Goal: Information Seeking & Learning: Find specific page/section

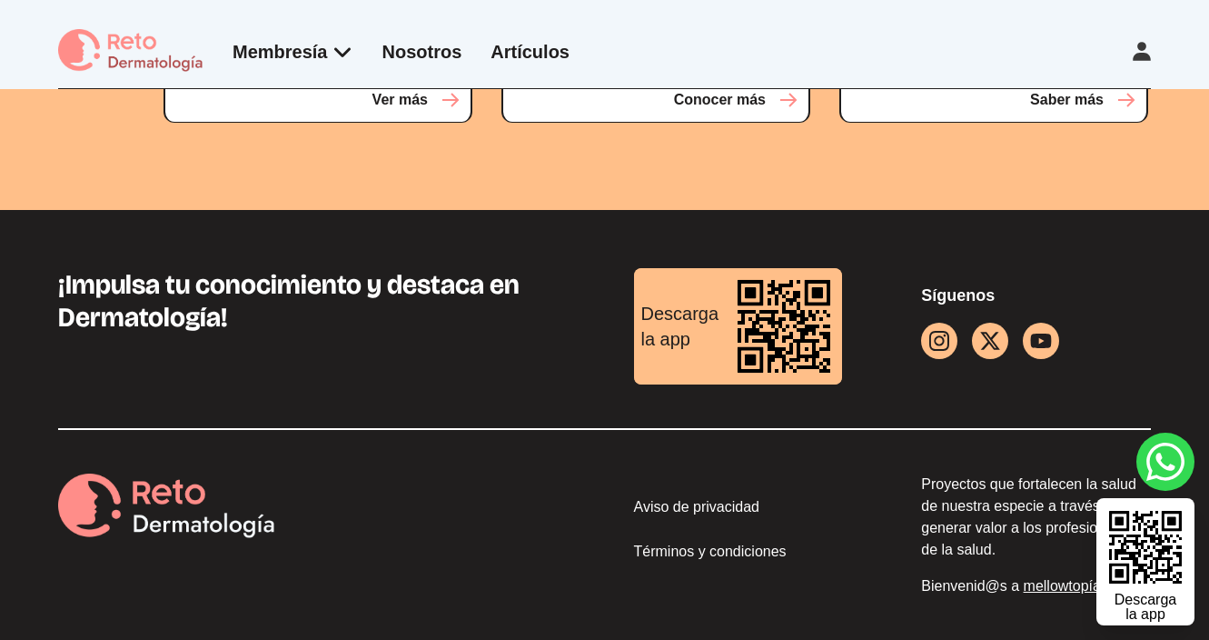
scroll to position [4658, 0]
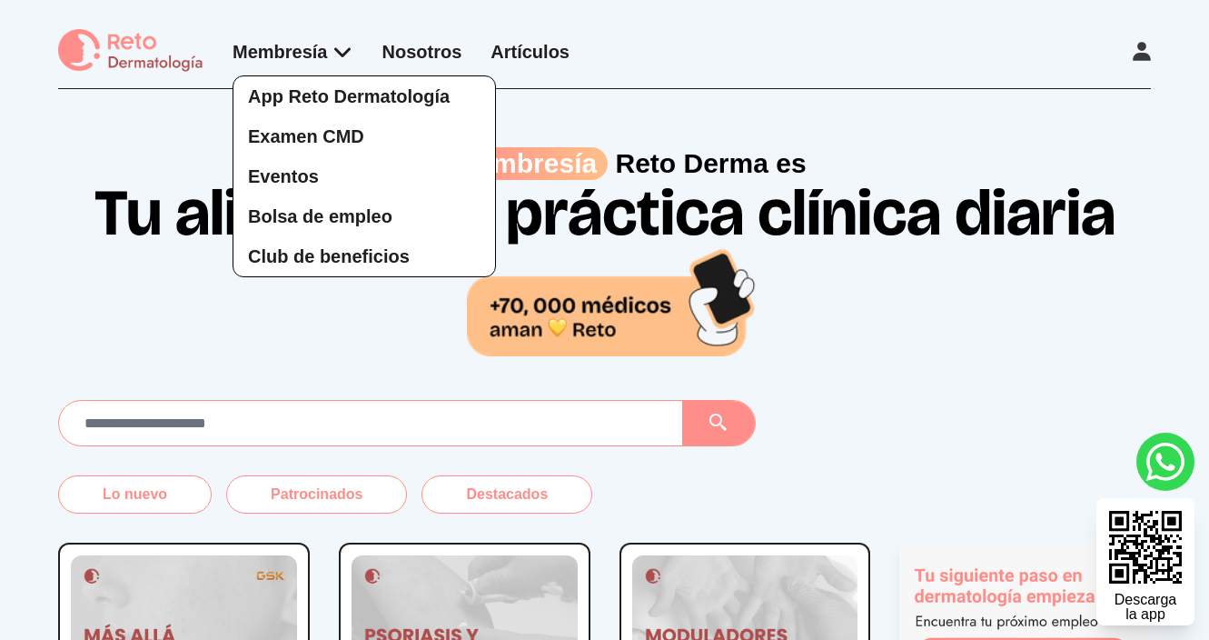
click at [340, 49] on div "App Reto Dermatología Examen CMD Eventos Bolsa de empleo Club de beneficios" at bounding box center [293, 158] width 121 height 238
click at [342, 208] on span "Bolsa de empleo" at bounding box center [320, 216] width 144 height 20
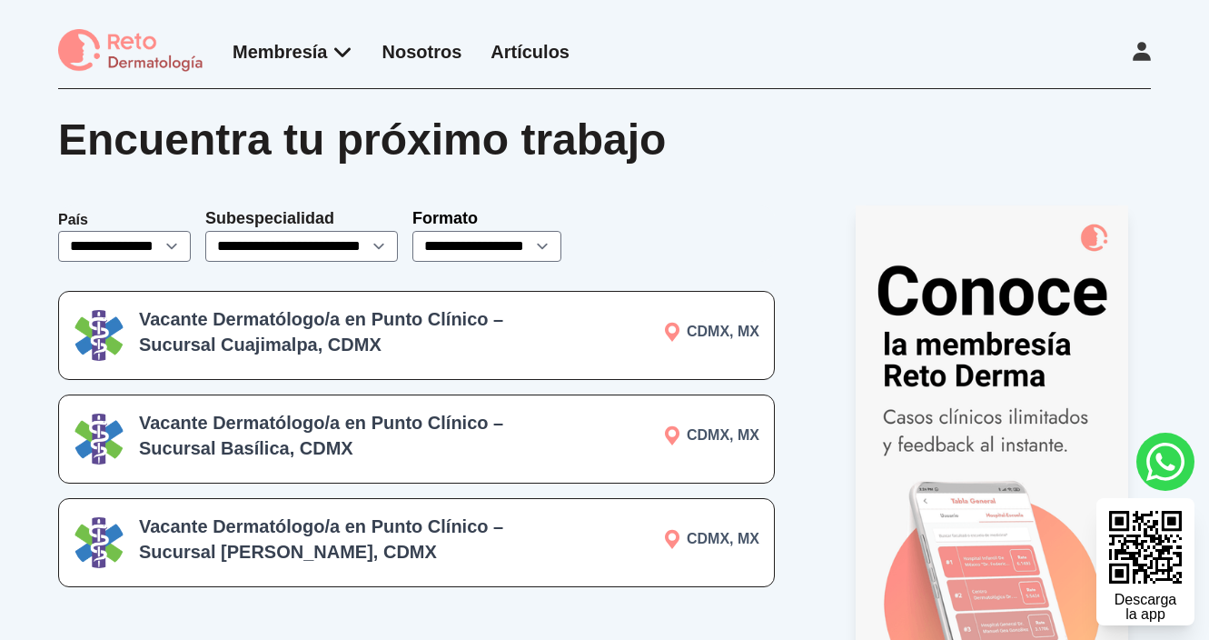
click at [584, 323] on p "CDMX, MX" at bounding box center [659, 332] width 202 height 22
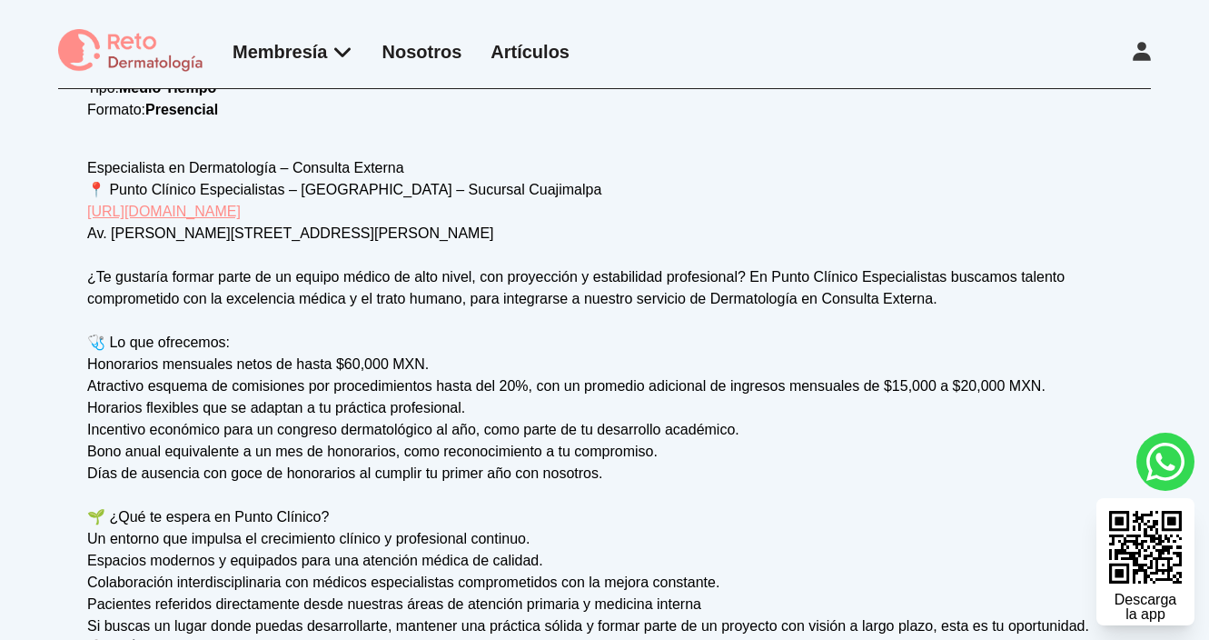
scroll to position [451, 0]
